Goal: Find specific page/section: Find specific page/section

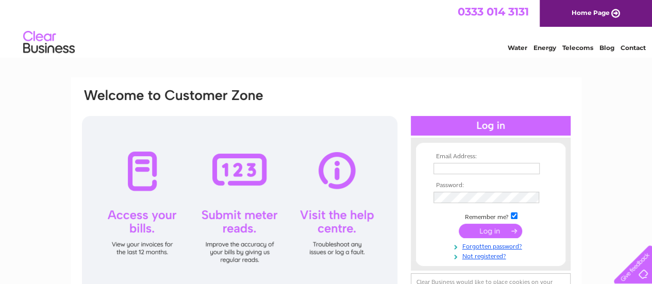
type input "skye"
drag, startPoint x: 467, startPoint y: 170, endPoint x: 429, endPoint y: 169, distance: 38.2
click at [429, 169] on form "Email Address: skye Password: Remember me?" at bounding box center [491, 206] width 150 height 107
type input "enquiries@georgeandabbotsfordmelrose.co.uk"
click at [484, 235] on input "submit" at bounding box center [490, 231] width 63 height 14
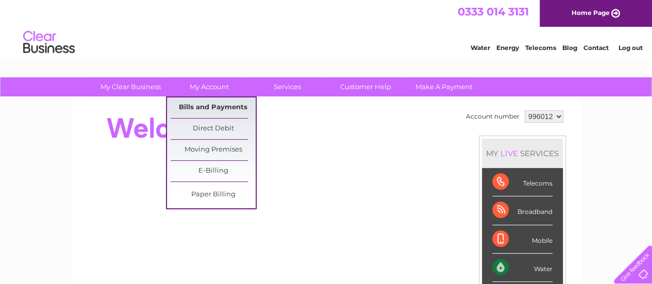
click at [215, 104] on link "Bills and Payments" at bounding box center [213, 107] width 85 height 21
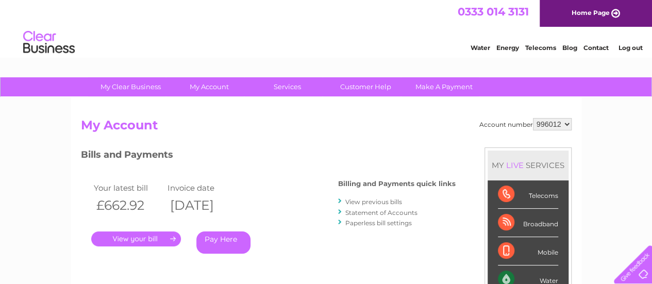
scroll to position [103, 0]
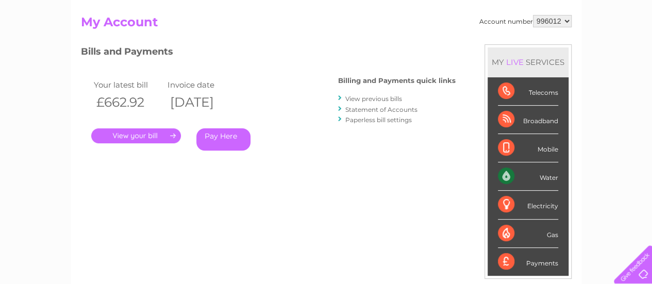
click at [129, 134] on link "." at bounding box center [136, 135] width 90 height 15
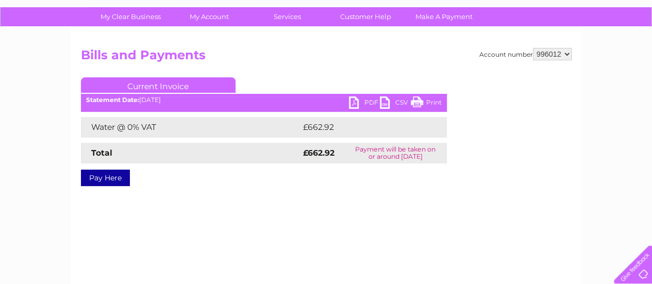
scroll to position [103, 0]
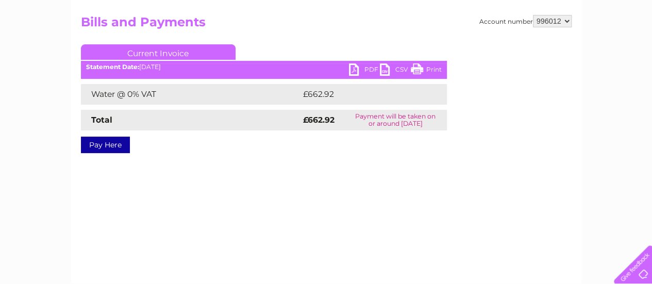
click at [364, 70] on link "PDF" at bounding box center [364, 70] width 31 height 15
